Goal: Find specific page/section: Find specific page/section

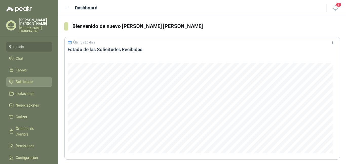
click at [28, 79] on span "Solicitudes" at bounding box center [25, 82] width 18 height 6
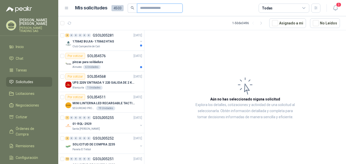
click at [149, 9] on input "text" at bounding box center [158, 8] width 36 height 9
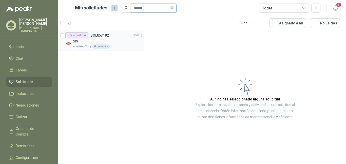
type input "******"
click at [84, 45] on p "Industrias Tomy" at bounding box center [82, 46] width 19 height 4
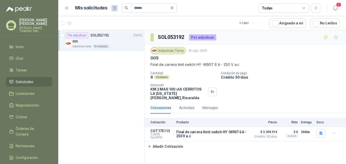
click at [29, 23] on p "[PERSON_NAME] [PERSON_NAME]" at bounding box center [35, 21] width 33 height 7
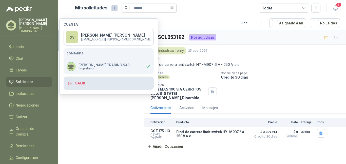
click at [79, 83] on button "Salir" at bounding box center [109, 82] width 90 height 13
